Goal: Navigation & Orientation: Find specific page/section

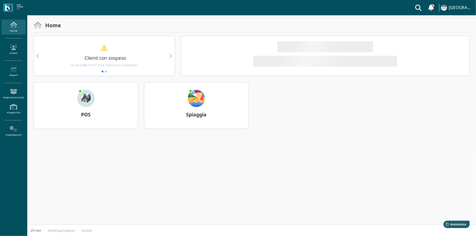
click at [94, 99] on div at bounding box center [86, 95] width 26 height 25
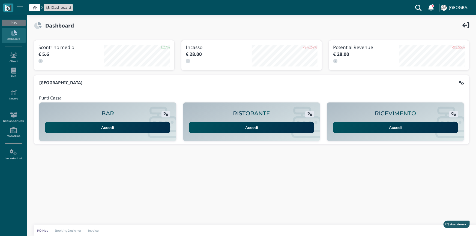
click at [394, 127] on link "Accedi" at bounding box center [395, 127] width 125 height 11
